Goal: Task Accomplishment & Management: Complete application form

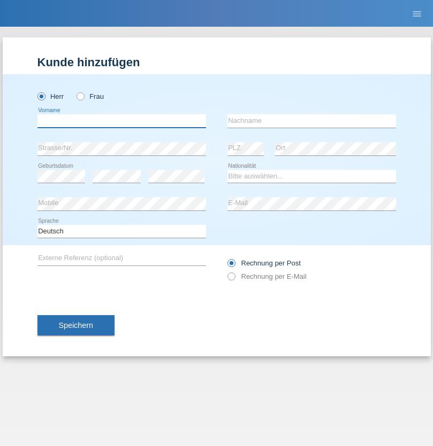
click at [121, 121] on input "text" at bounding box center [121, 120] width 168 height 13
type input "David"
click at [311, 121] on input "text" at bounding box center [311, 120] width 168 height 13
type input "Senn"
select select "CH"
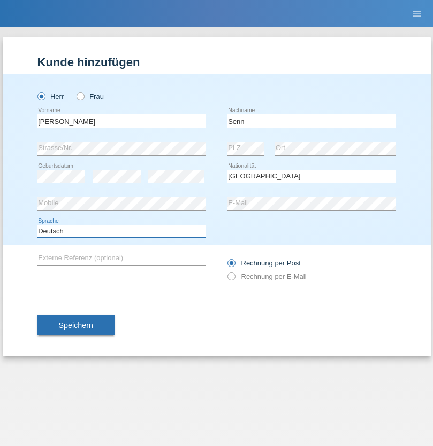
select select "en"
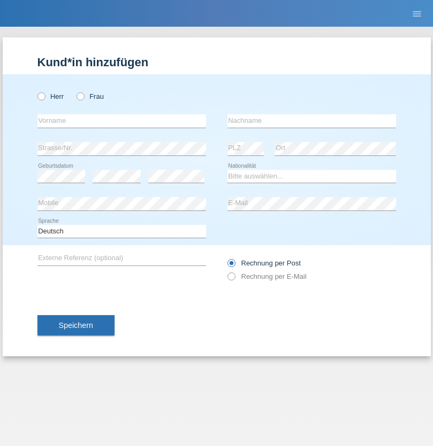
radio input "true"
click at [121, 121] on input "text" at bounding box center [121, 120] width 168 height 13
type input "Moser"
click at [311, 121] on input "text" at bounding box center [311, 120] width 168 height 13
type input "Emely"
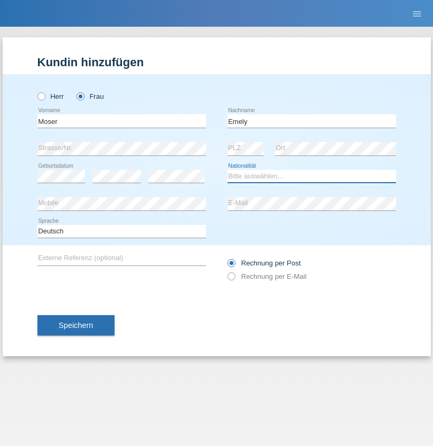
select select "CH"
radio input "true"
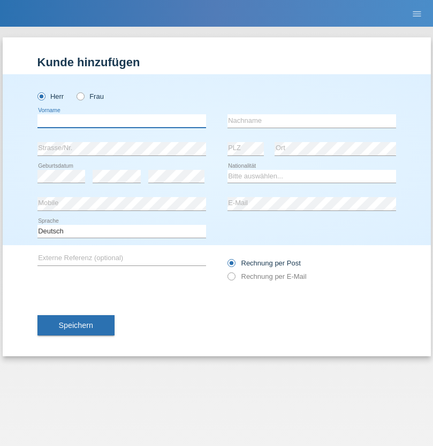
click at [121, 121] on input "text" at bounding box center [121, 120] width 168 height 13
type input "[PERSON_NAME]"
click at [311, 121] on input "text" at bounding box center [311, 120] width 168 height 13
type input "Nemani"
select select "AF"
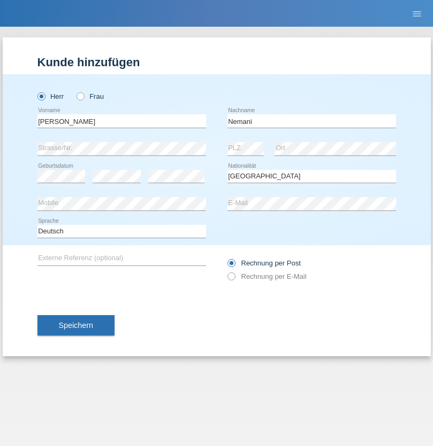
select select "C"
select select "02"
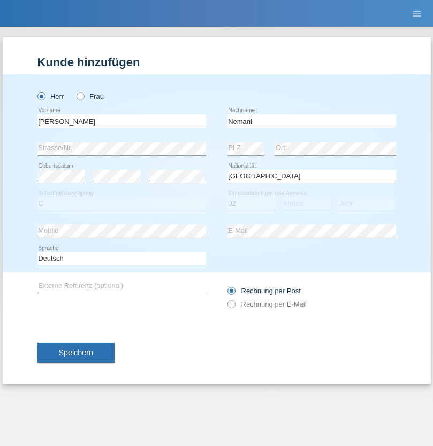
select select "01"
select select "2021"
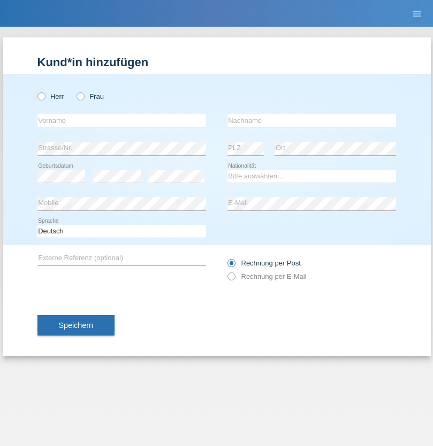
radio input "true"
click at [121, 121] on input "text" at bounding box center [121, 120] width 168 height 13
type input "Besart"
click at [311, 121] on input "text" at bounding box center [311, 120] width 168 height 13
type input "Emiri"
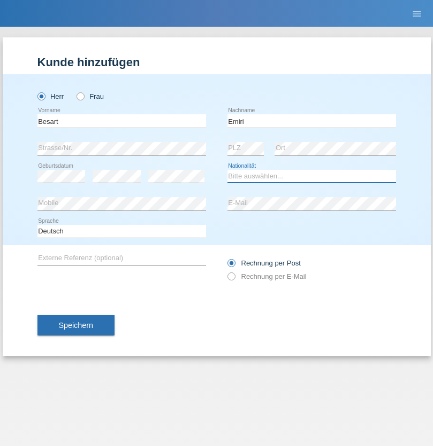
select select "XK"
select select "C"
select select "04"
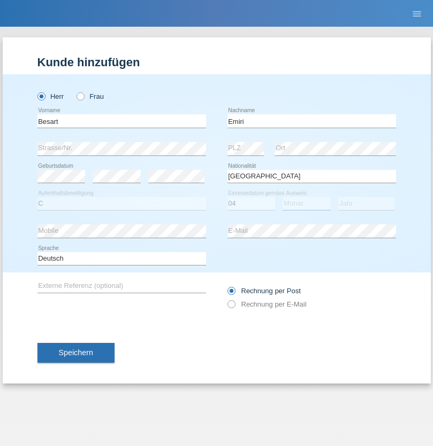
select select "04"
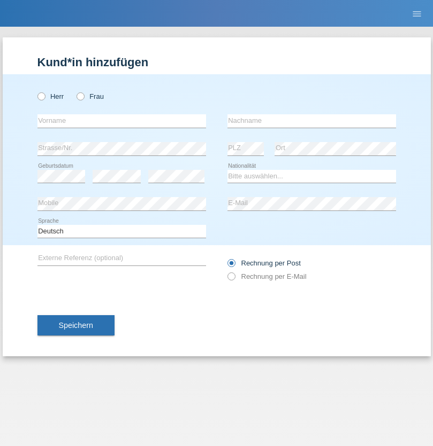
radio input "true"
click at [121, 121] on input "text" at bounding box center [121, 120] width 168 height 13
type input "Camille"
click at [311, 121] on input "text" at bounding box center [311, 120] width 168 height 13
type input "Jacquet"
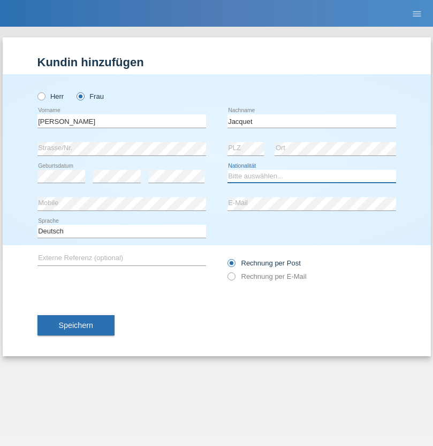
select select "CH"
radio input "true"
select select "DE"
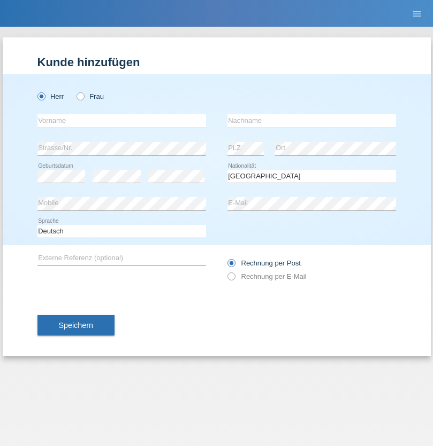
select select "C"
select select "07"
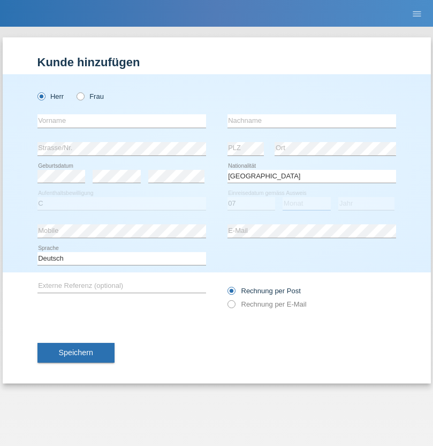
select select "11"
select select "1972"
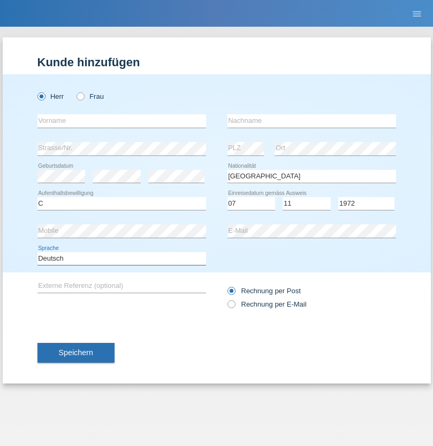
select select "en"
